Goal: Task Accomplishment & Management: Use online tool/utility

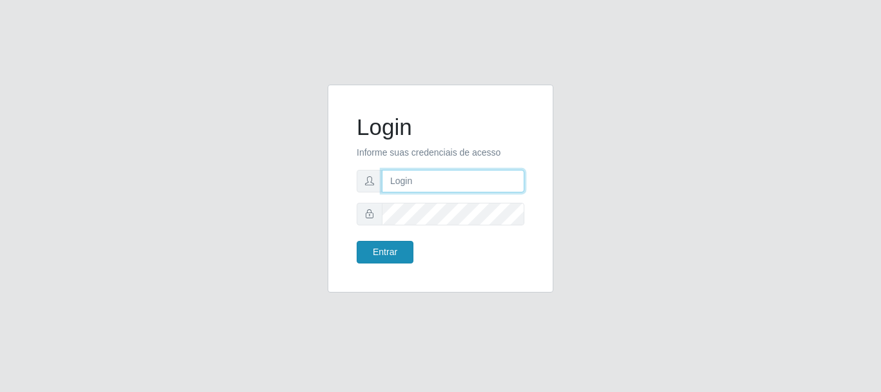
type input "caio@B1"
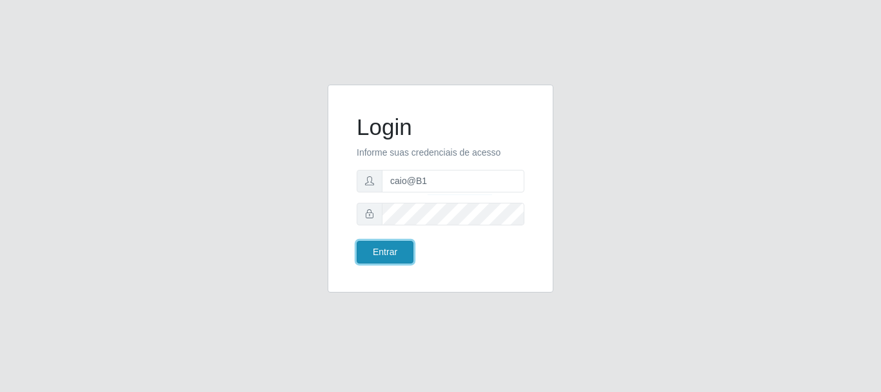
click at [374, 249] on button "Entrar" at bounding box center [385, 252] width 57 height 23
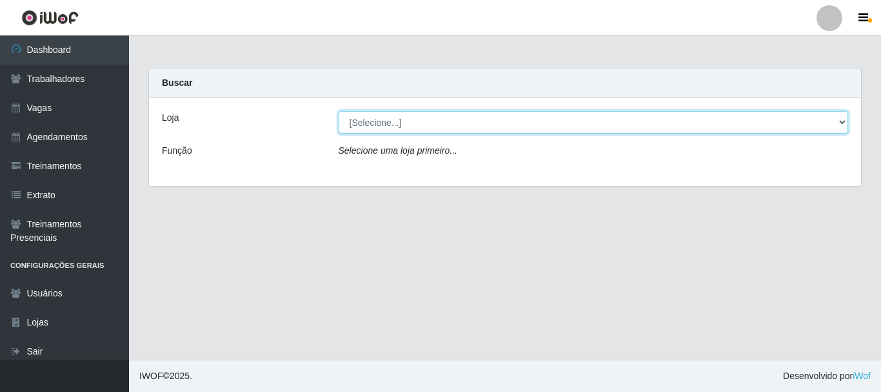
click at [371, 128] on select "[Selecione...] Bemais Supermercados - B1 [GEOGRAPHIC_DATA]" at bounding box center [594, 122] width 510 height 23
select select "403"
click at [339, 111] on select "[Selecione...] Bemais Supermercados - B1 [GEOGRAPHIC_DATA]" at bounding box center [594, 122] width 510 height 23
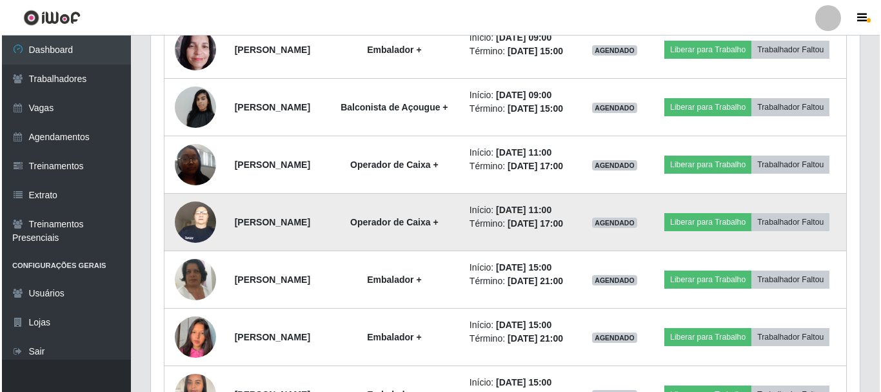
scroll to position [452, 0]
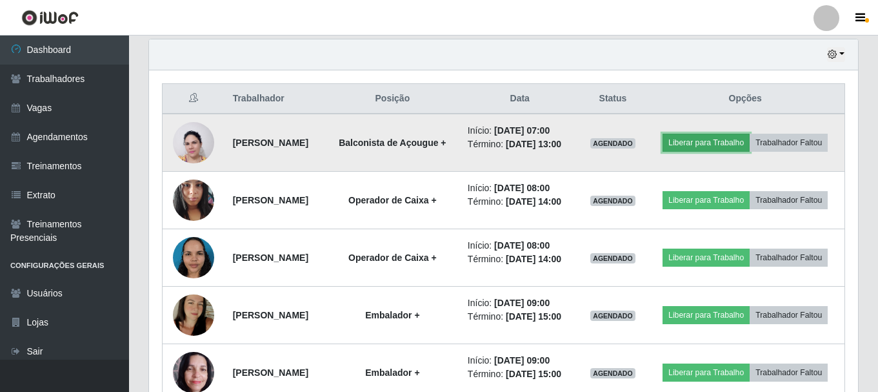
click at [750, 137] on button "Liberar para Trabalho" at bounding box center [706, 143] width 87 height 18
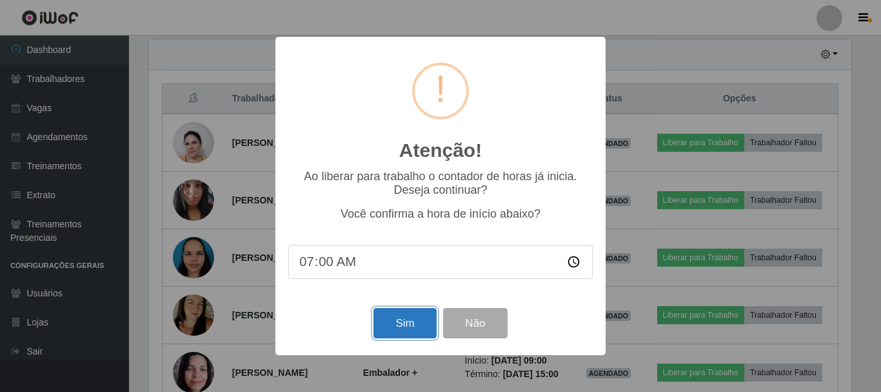
click at [419, 326] on button "Sim" at bounding box center [405, 323] width 63 height 30
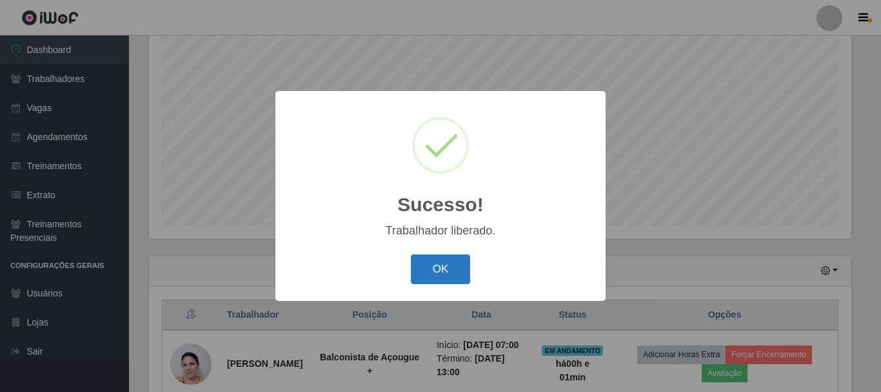
click at [447, 261] on button "OK" at bounding box center [441, 269] width 60 height 30
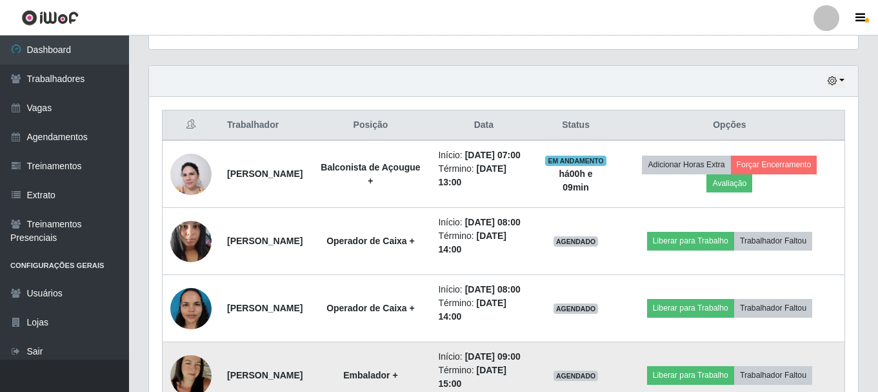
scroll to position [558, 0]
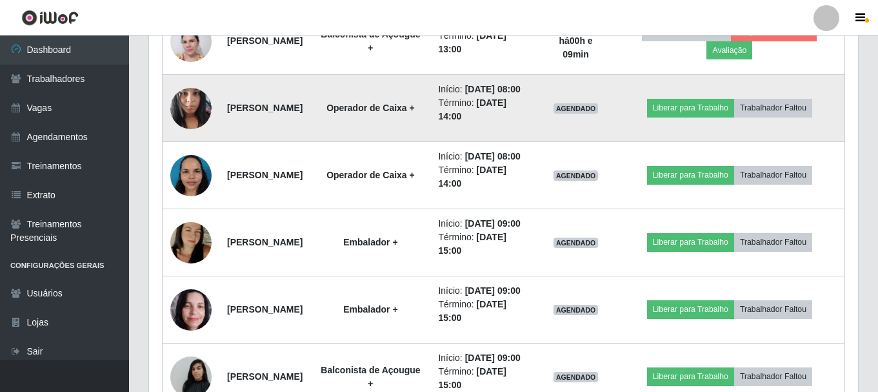
click at [191, 119] on img at bounding box center [190, 108] width 41 height 55
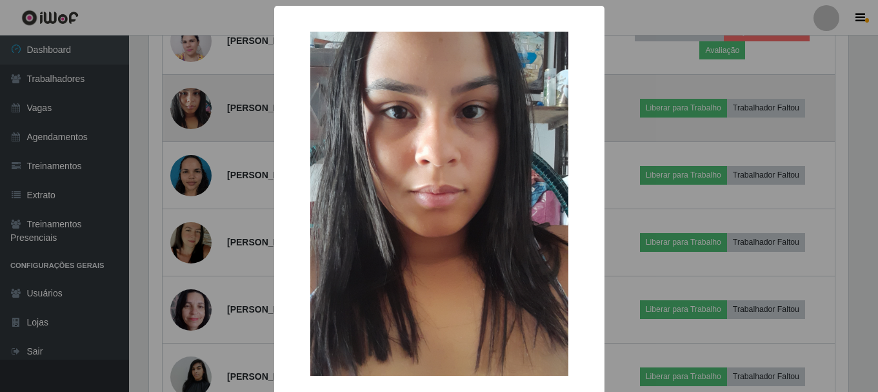
scroll to position [268, 703]
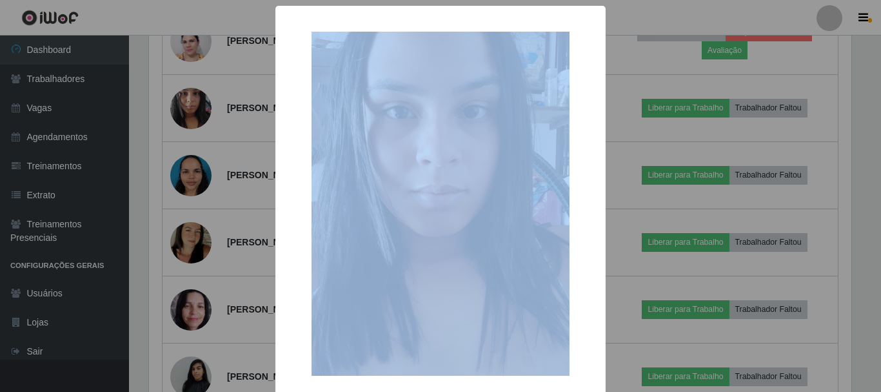
click at [192, 120] on div "× OK Cancel" at bounding box center [440, 196] width 881 height 392
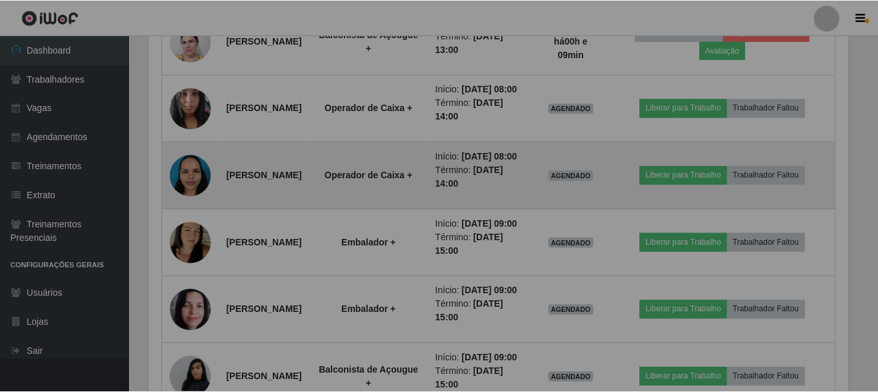
scroll to position [268, 709]
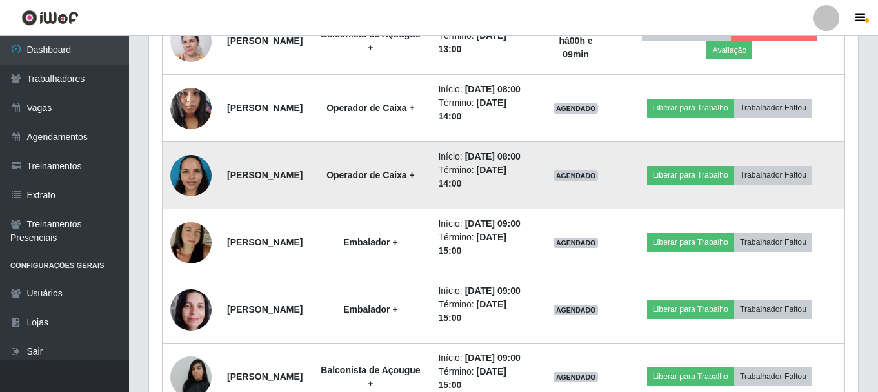
click at [196, 203] on img at bounding box center [190, 175] width 41 height 55
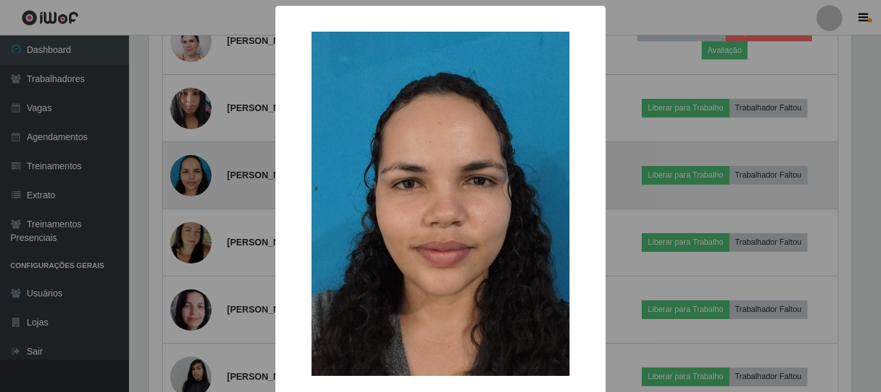
click at [194, 206] on div "× OK Cancel" at bounding box center [440, 196] width 881 height 392
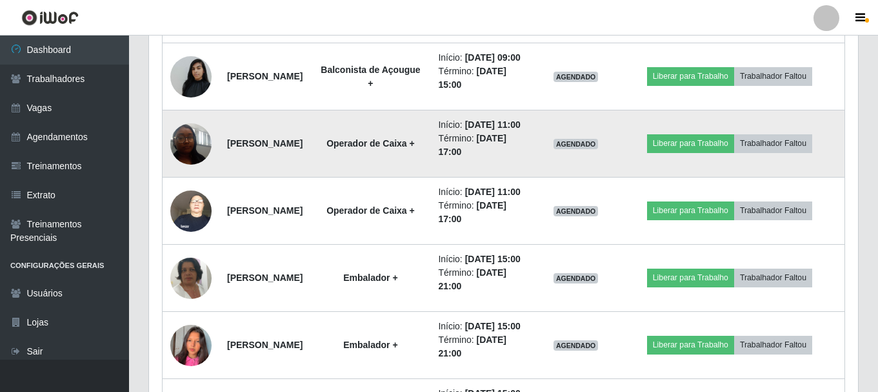
scroll to position [881, 0]
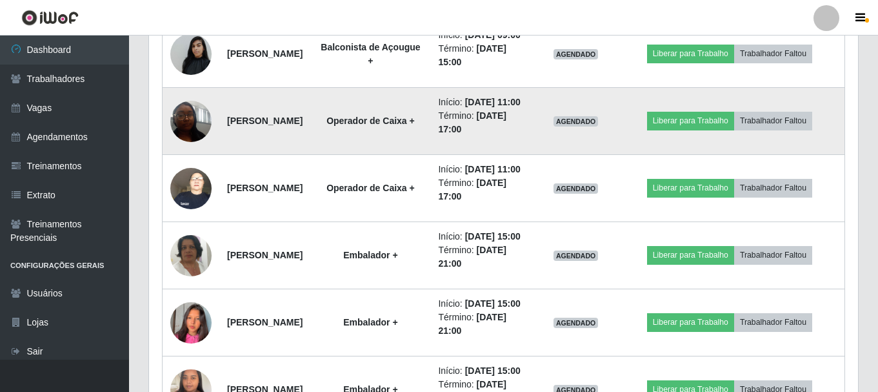
click at [207, 148] on img at bounding box center [190, 121] width 41 height 55
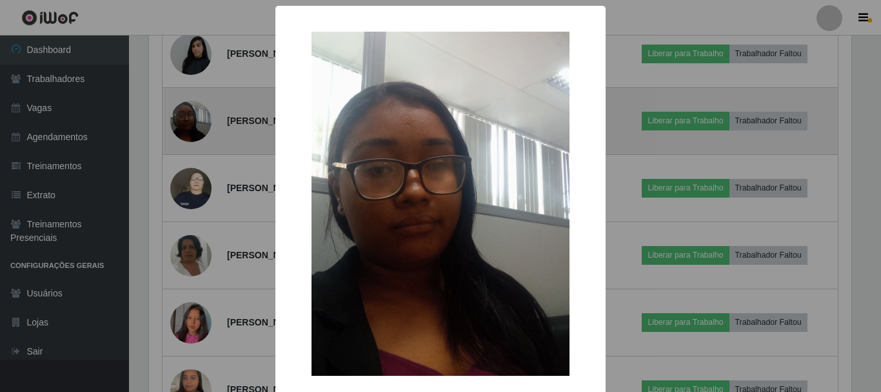
click at [207, 210] on div "× OK Cancel" at bounding box center [440, 196] width 881 height 392
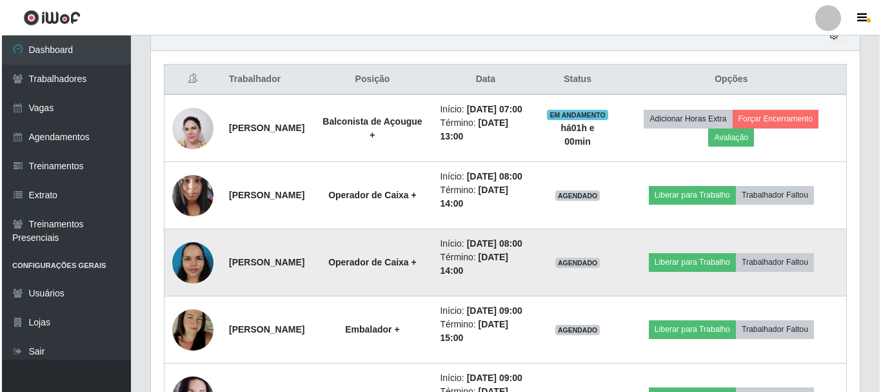
scroll to position [494, 0]
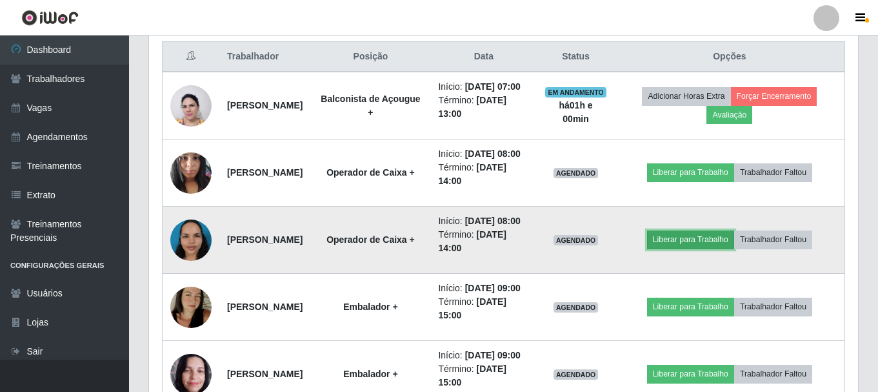
click at [705, 248] on button "Liberar para Trabalho" at bounding box center [690, 239] width 87 height 18
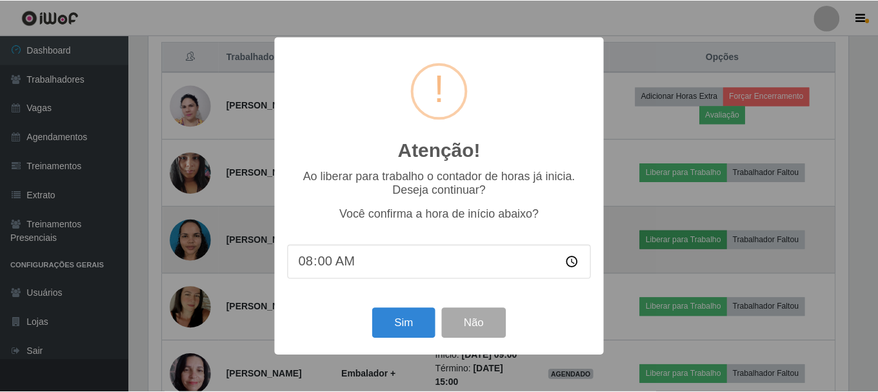
scroll to position [268, 703]
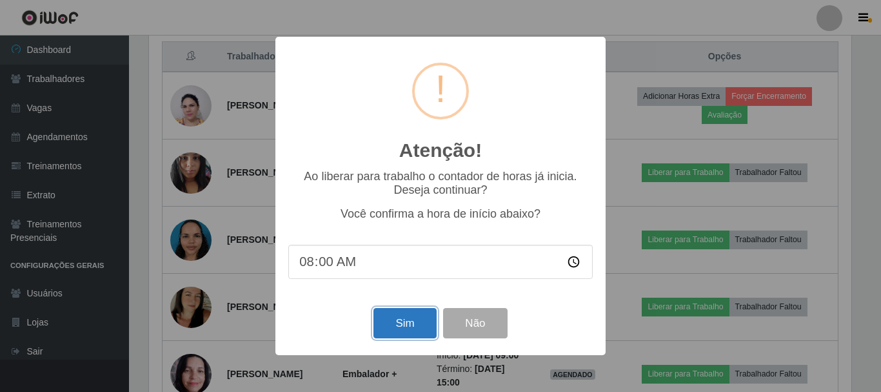
click at [397, 318] on button "Sim" at bounding box center [405, 323] width 63 height 30
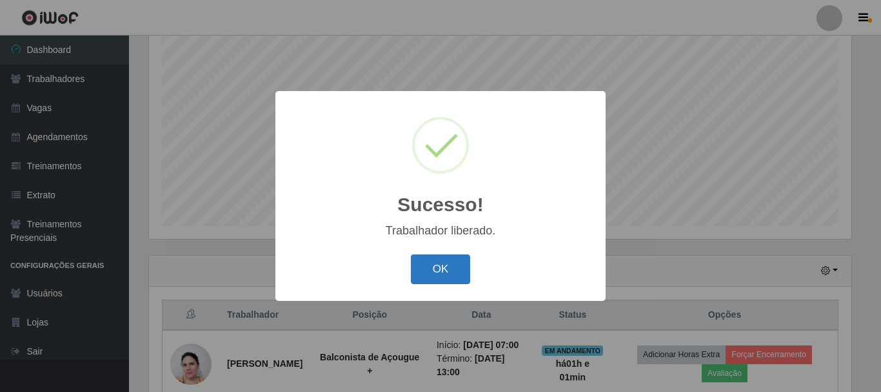
click at [434, 269] on button "OK" at bounding box center [441, 269] width 60 height 30
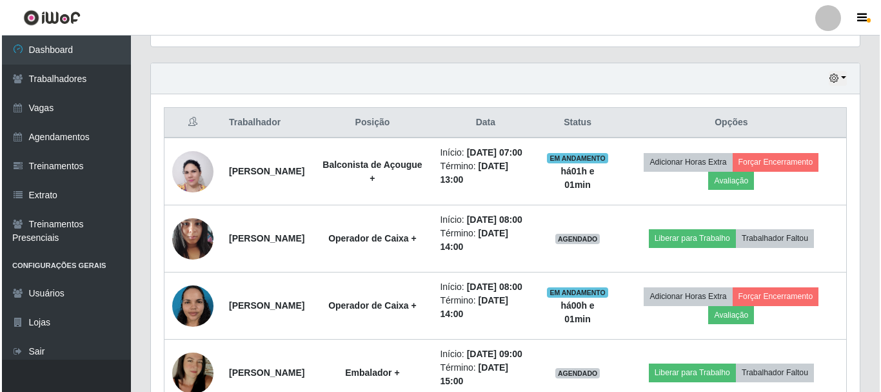
scroll to position [558, 0]
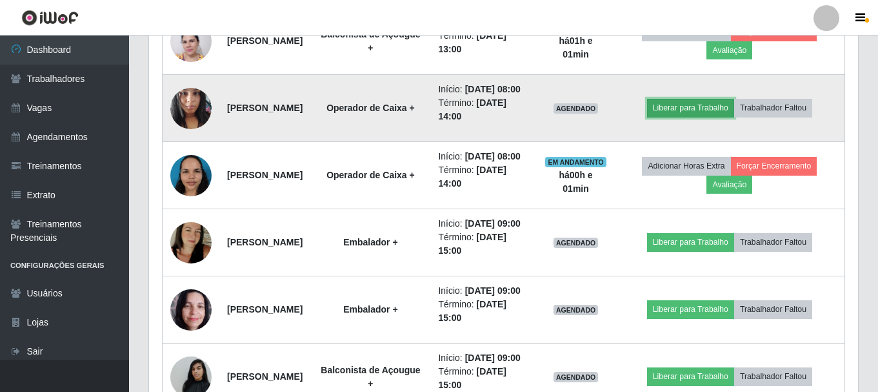
click at [705, 117] on button "Liberar para Trabalho" at bounding box center [690, 108] width 87 height 18
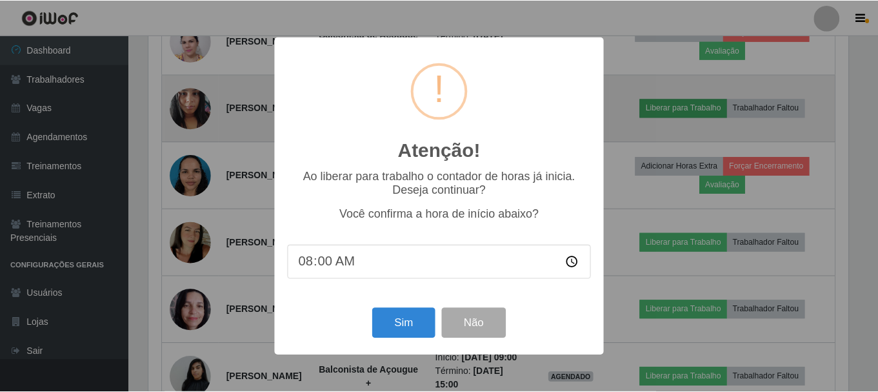
scroll to position [268, 703]
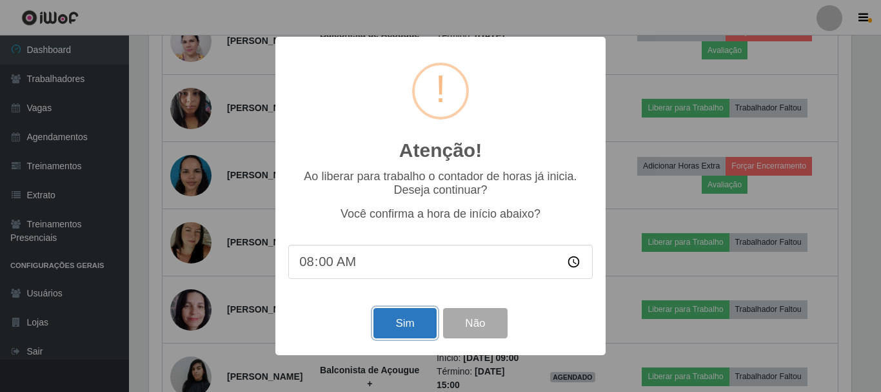
click at [385, 338] on button "Sim" at bounding box center [405, 323] width 63 height 30
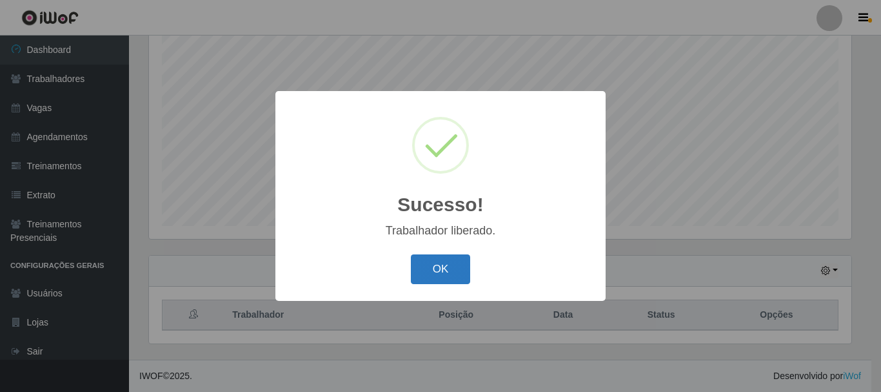
click at [452, 278] on button "OK" at bounding box center [441, 269] width 60 height 30
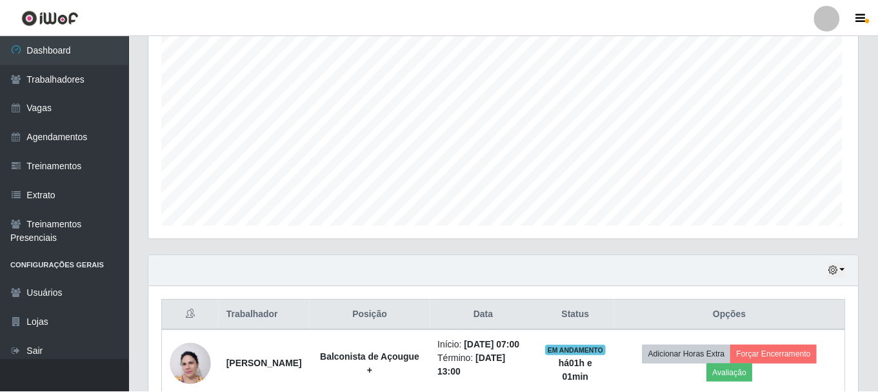
scroll to position [268, 709]
